Goal: Task Accomplishment & Management: Manage account settings

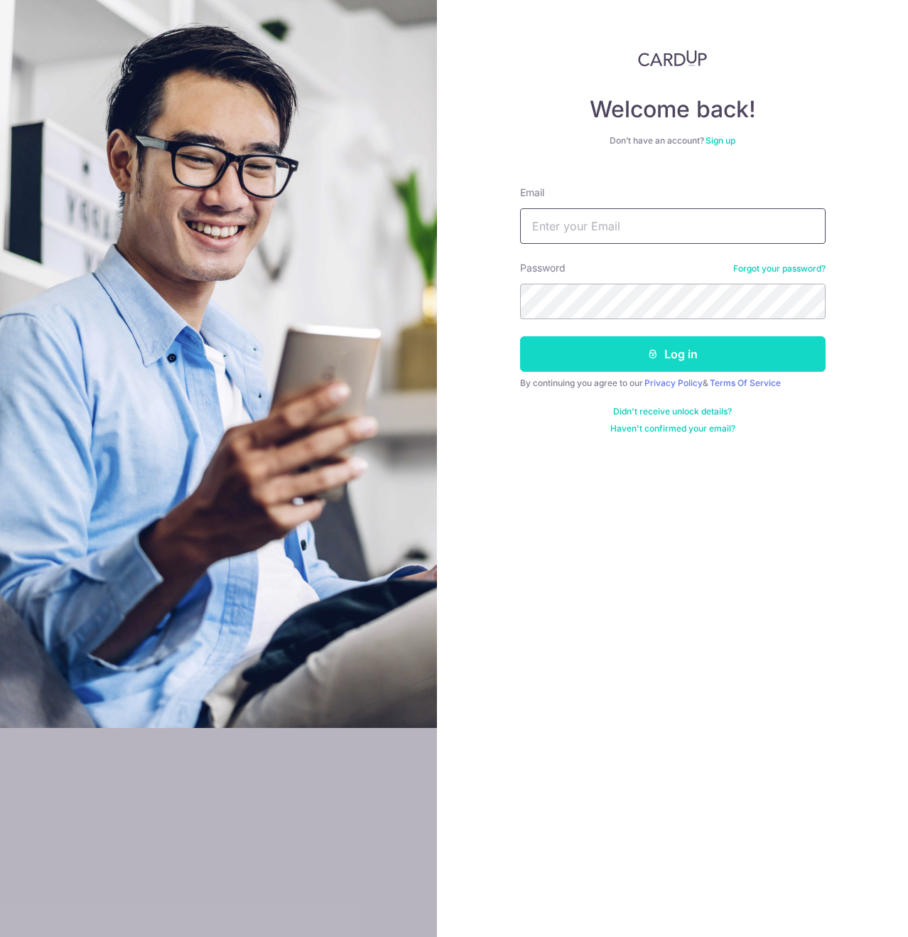
type input "[EMAIL_ADDRESS][DOMAIN_NAME]"
click at [667, 350] on button "Log in" at bounding box center [673, 354] width 306 height 36
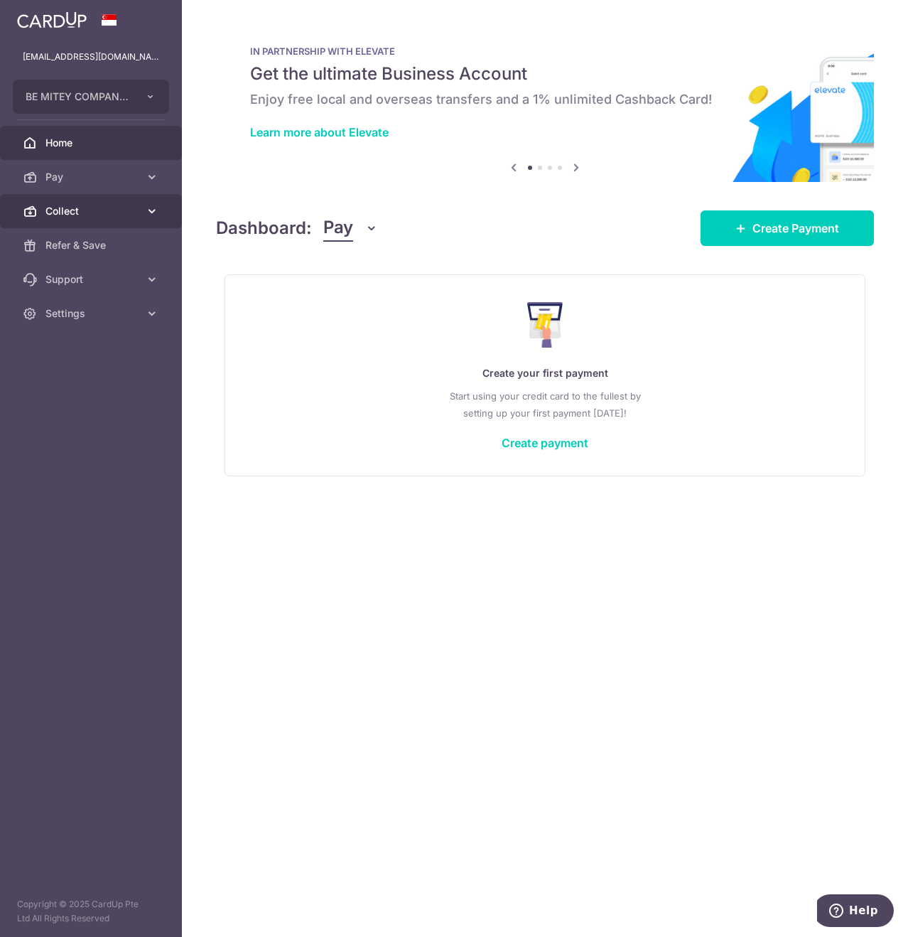
click at [125, 215] on span "Collect" at bounding box center [92, 211] width 94 height 14
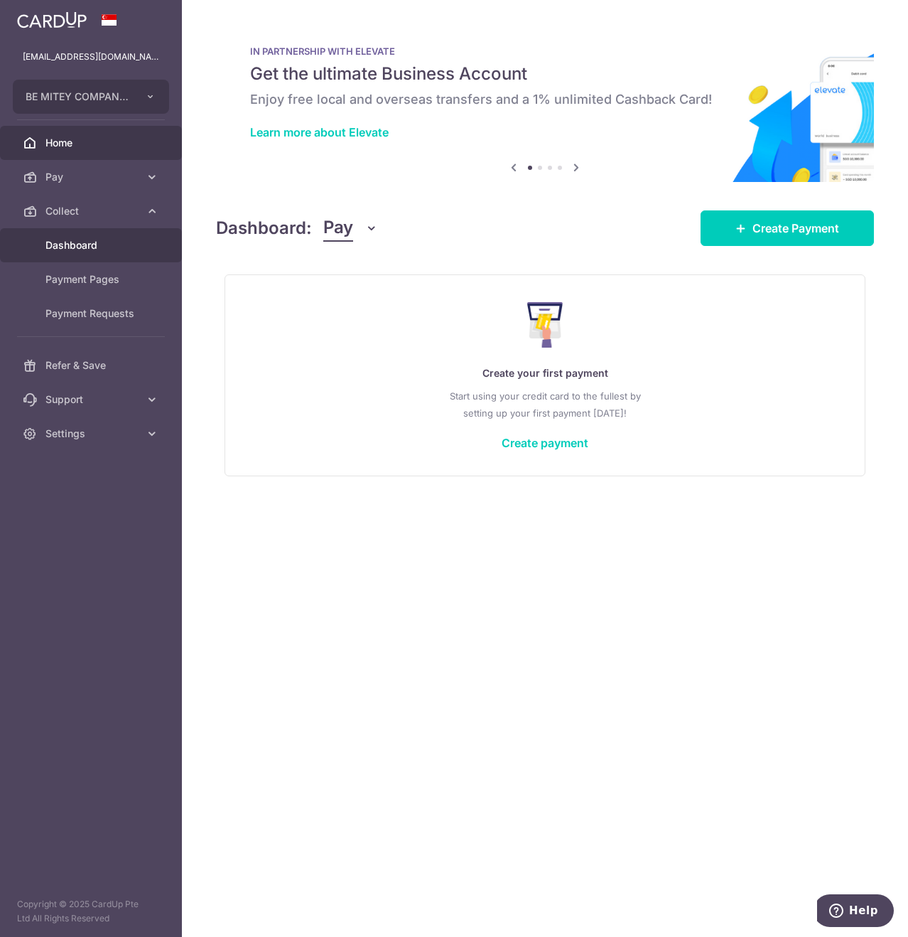
click at [119, 247] on span "Dashboard" at bounding box center [92, 245] width 94 height 14
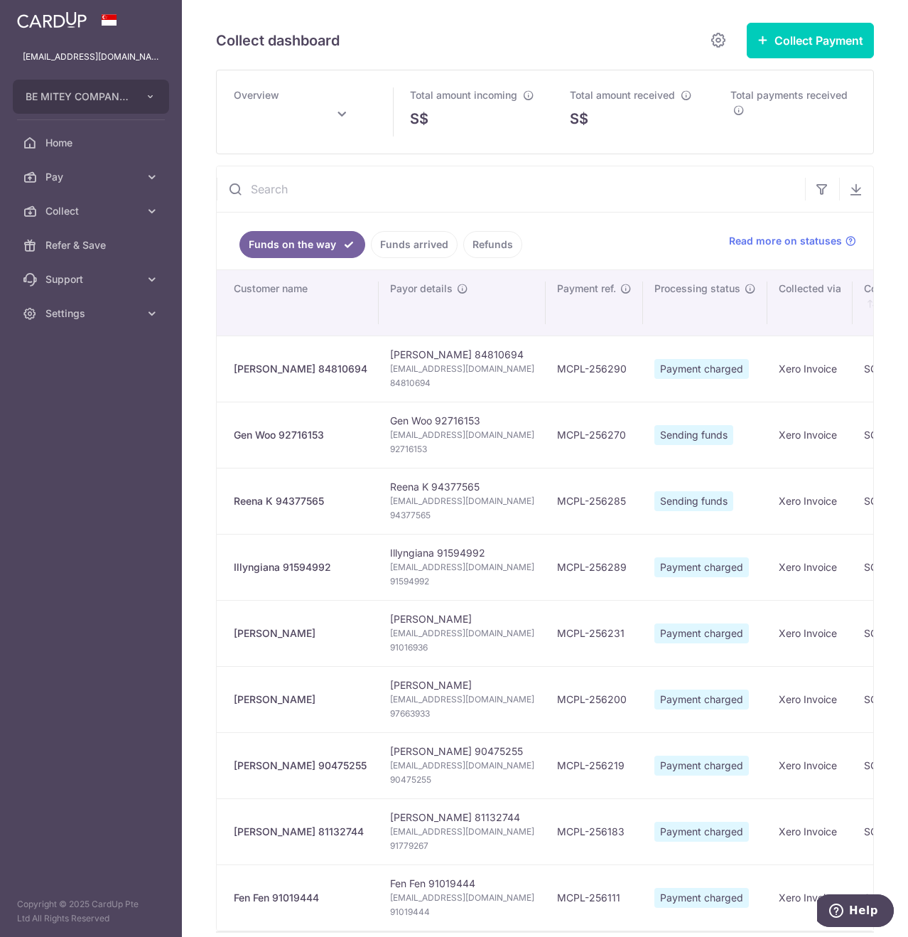
click at [413, 257] on link "Funds arrived" at bounding box center [414, 244] width 87 height 27
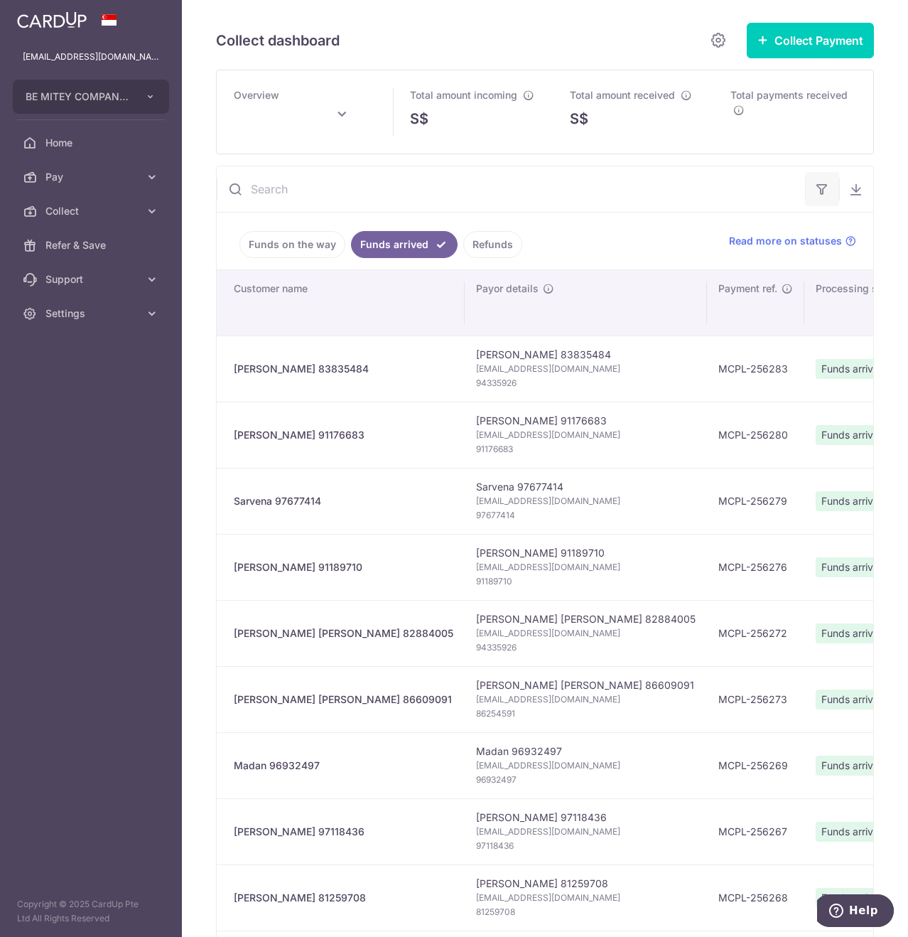
click at [817, 188] on button "button" at bounding box center [822, 189] width 34 height 34
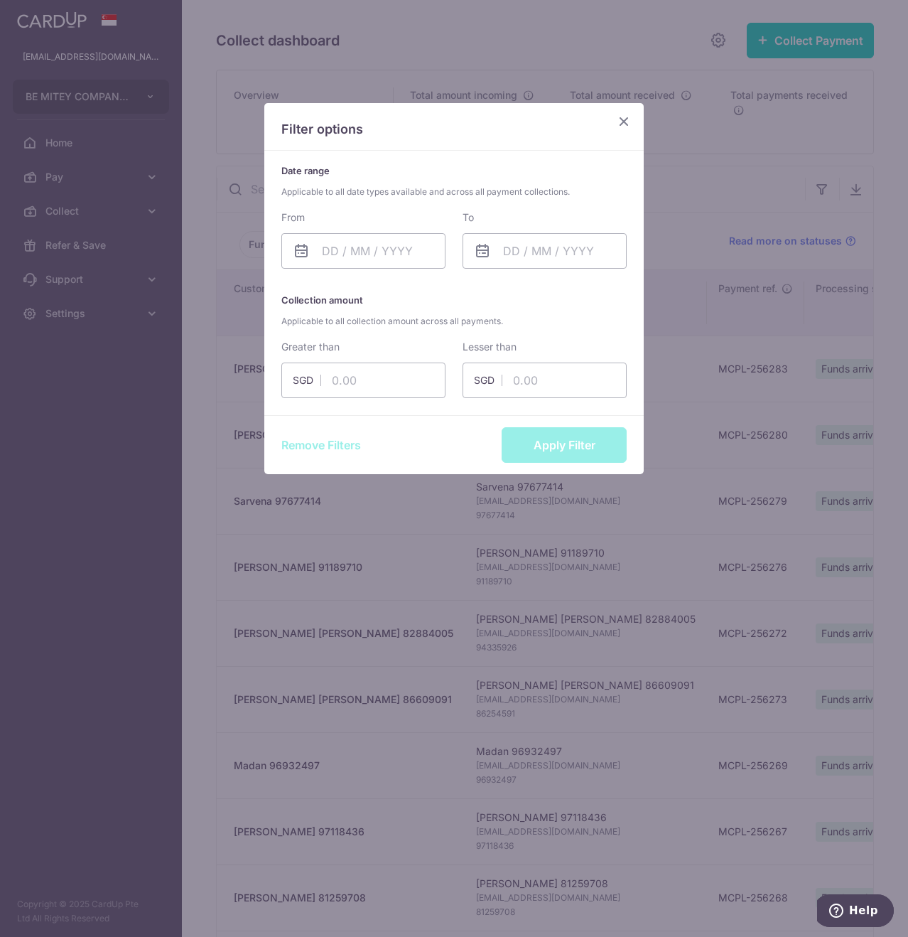
click at [616, 129] on icon "Close" at bounding box center [623, 121] width 17 height 18
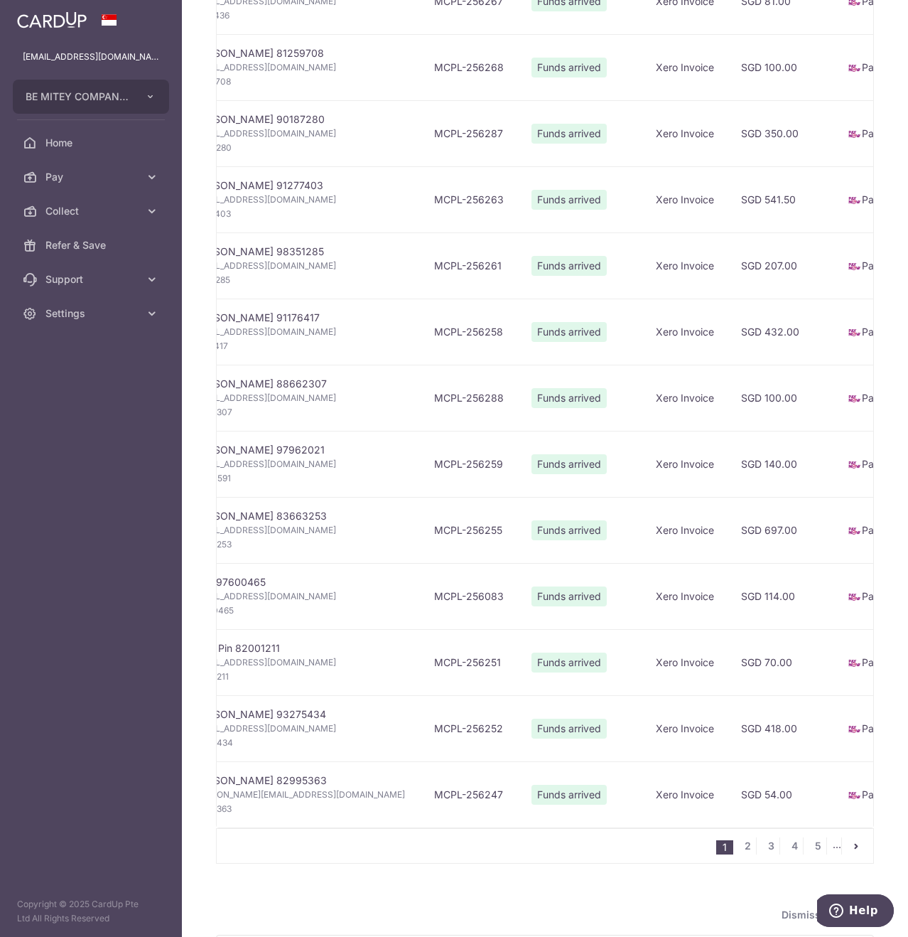
scroll to position [1014, 0]
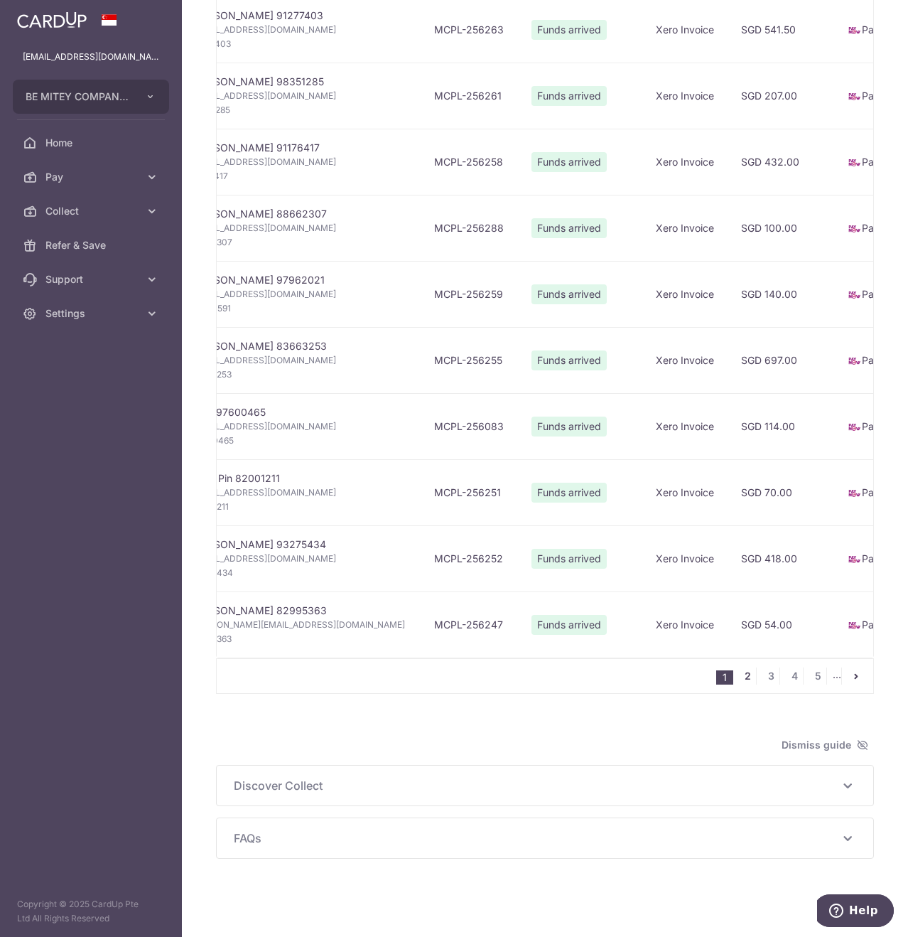
click at [741, 676] on link "2" at bounding box center [747, 675] width 17 height 17
type input "October 2025"
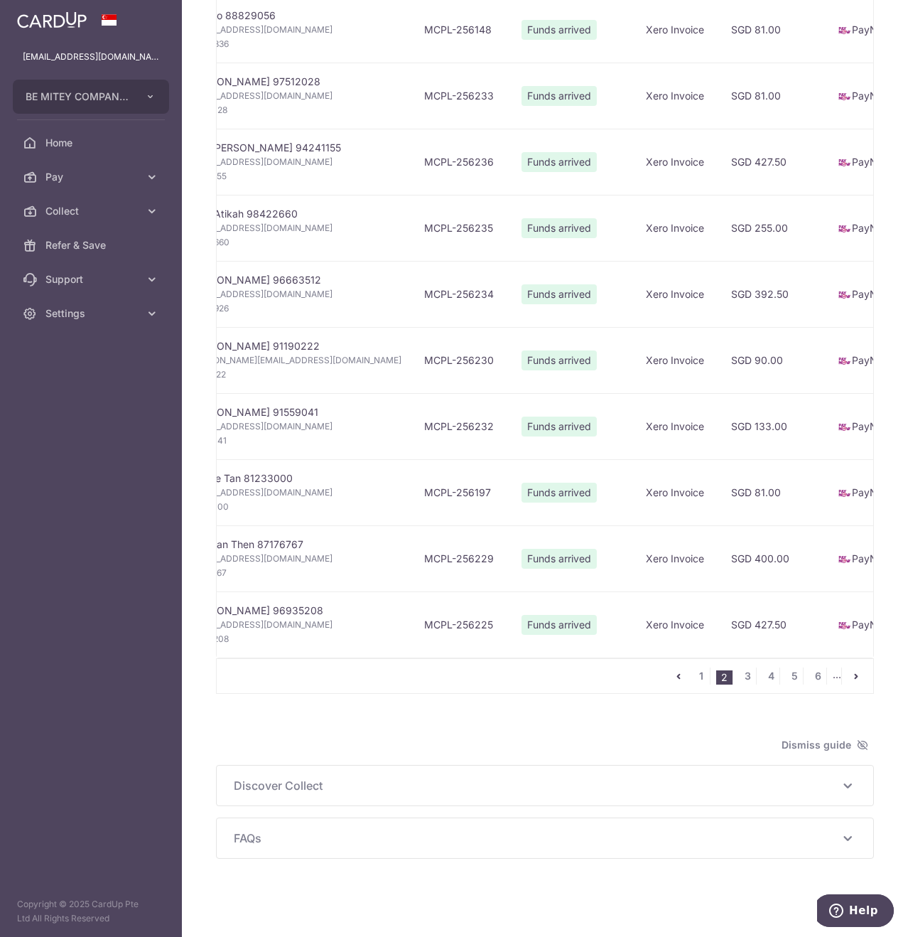
scroll to position [0, 284]
